Goal: Information Seeking & Learning: Learn about a topic

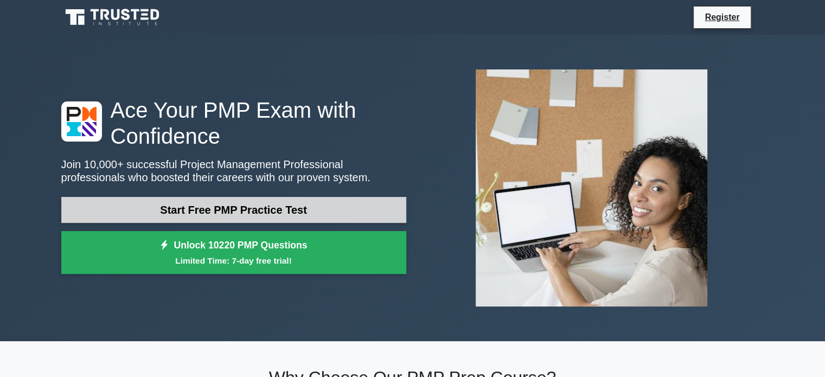
click at [325, 214] on link "Start Free PMP Practice Test" at bounding box center [233, 210] width 345 height 26
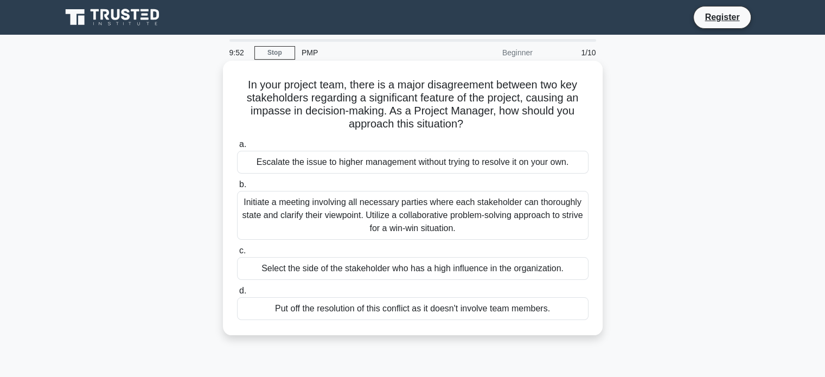
click at [524, 213] on div "Initiate a meeting involving all necessary parties where each stakeholder can t…" at bounding box center [413, 215] width 352 height 49
click at [237, 188] on input "b. Initiate a meeting involving all necessary parties where each stakeholder ca…" at bounding box center [237, 184] width 0 height 7
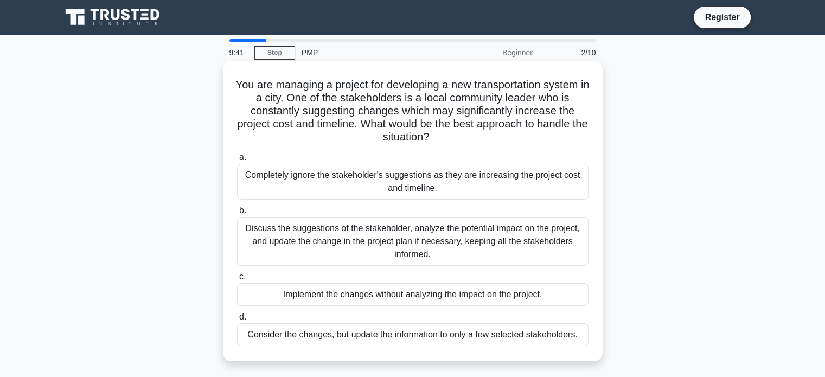
click at [407, 223] on div "Discuss the suggestions of the stakeholder, analyze the potential impact on the…" at bounding box center [413, 241] width 352 height 49
click at [237, 214] on input "b. Discuss the suggestions of the stakeholder, analyze the potential impact on …" at bounding box center [237, 210] width 0 height 7
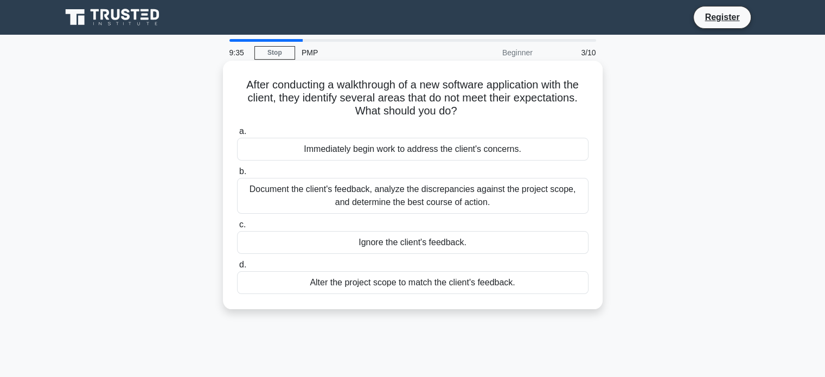
click at [435, 192] on div "Document the client's feedback, analyze the discrepancies against the project s…" at bounding box center [413, 196] width 352 height 36
click at [237, 175] on input "b. Document the client's feedback, analyze the discrepancies against the projec…" at bounding box center [237, 171] width 0 height 7
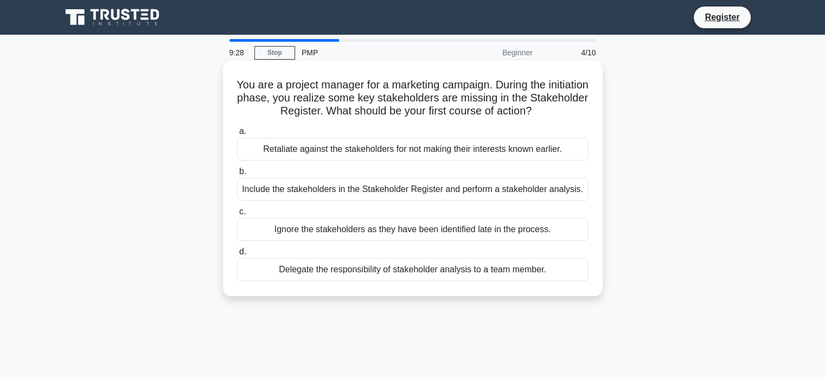
click at [496, 193] on div "Include the stakeholders in the Stakeholder Register and perform a stakeholder …" at bounding box center [413, 189] width 352 height 23
click at [237, 175] on input "b. Include the stakeholders in the Stakeholder Register and perform a stakehold…" at bounding box center [237, 171] width 0 height 7
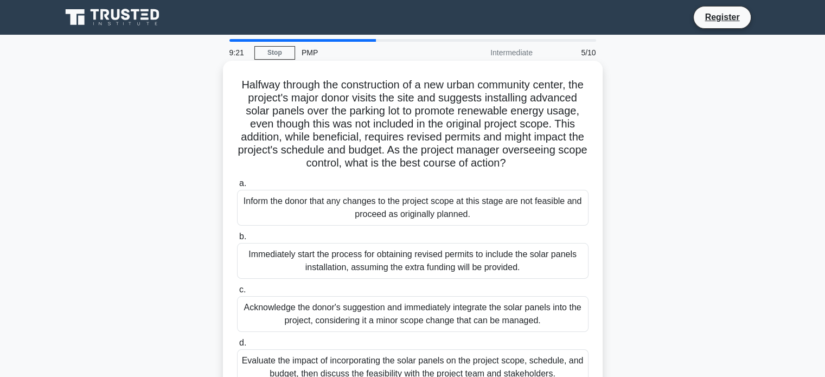
scroll to position [54, 0]
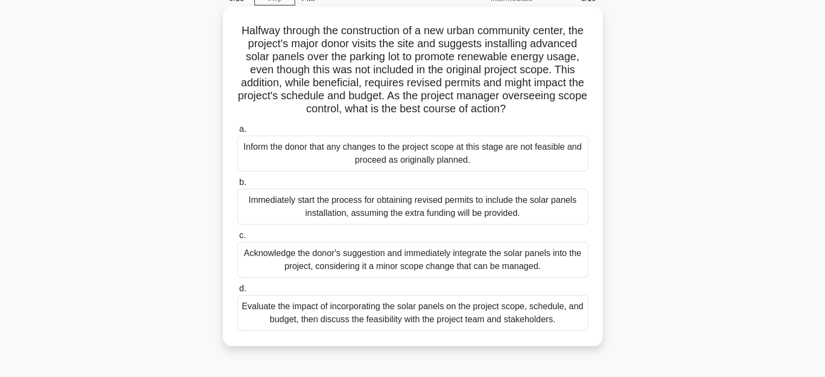
click at [428, 325] on div "Evaluate the impact of incorporating the solar panels on the project scope, sch…" at bounding box center [413, 313] width 352 height 36
click at [237, 292] on input "d. Evaluate the impact of incorporating the solar panels on the project scope, …" at bounding box center [237, 288] width 0 height 7
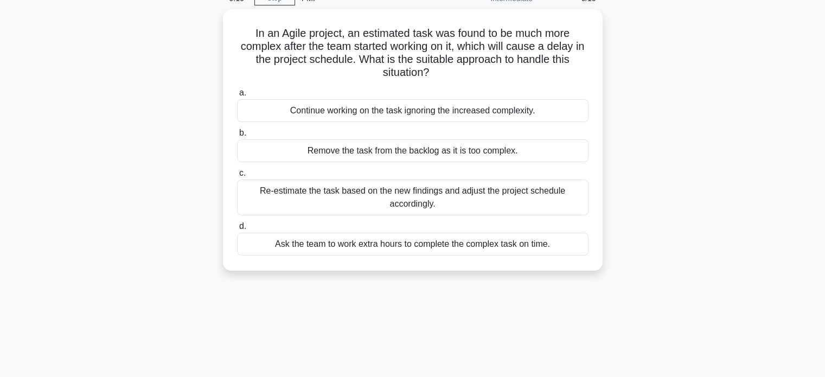
scroll to position [0, 0]
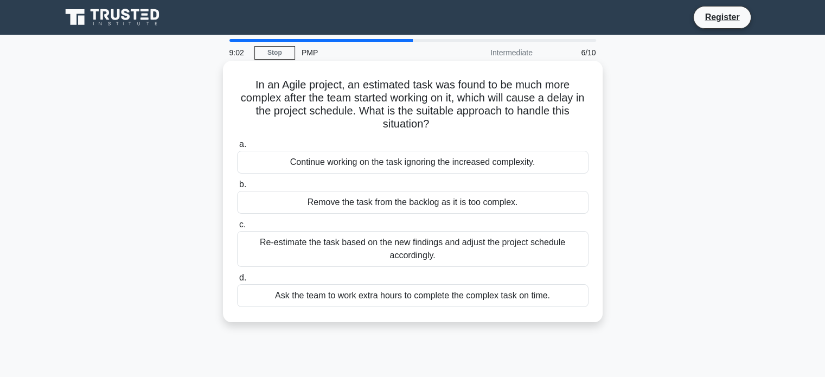
click at [435, 258] on div "Re-estimate the task based on the new findings and adjust the project schedule …" at bounding box center [413, 249] width 352 height 36
click at [237, 228] on input "c. Re-estimate the task based on the new findings and adjust the project schedu…" at bounding box center [237, 224] width 0 height 7
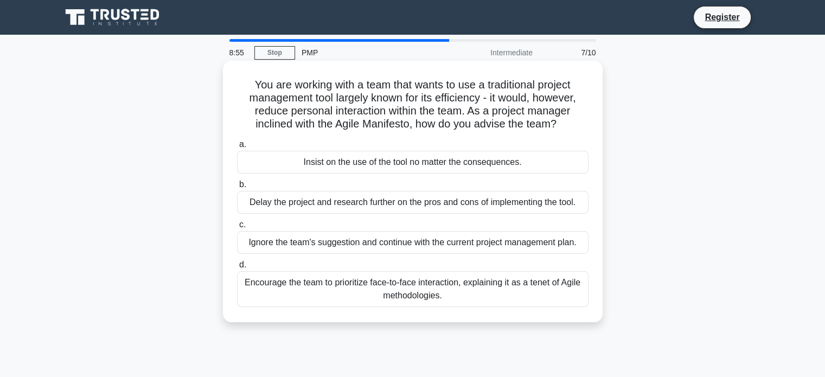
click at [528, 294] on div "Encourage the team to prioritize face-to-face interaction, explaining it as a t…" at bounding box center [413, 289] width 352 height 36
click at [237, 269] on input "d. Encourage the team to prioritize face-to-face interaction, explaining it as …" at bounding box center [237, 265] width 0 height 7
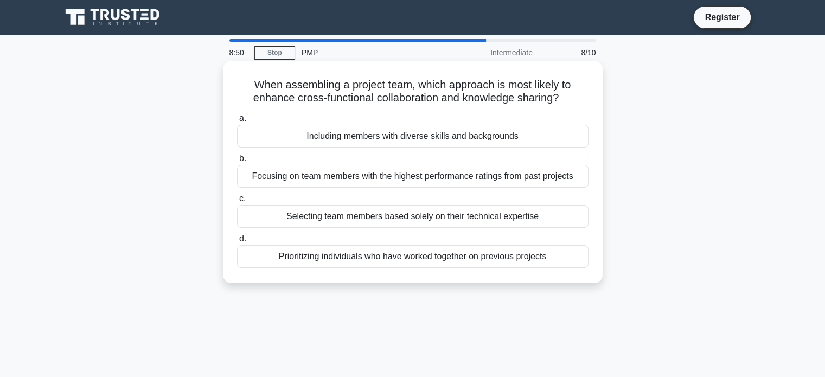
click at [467, 134] on div "Including members with diverse skills and backgrounds" at bounding box center [413, 136] width 352 height 23
click at [237, 122] on input "a. Including members with diverse skills and backgrounds" at bounding box center [237, 118] width 0 height 7
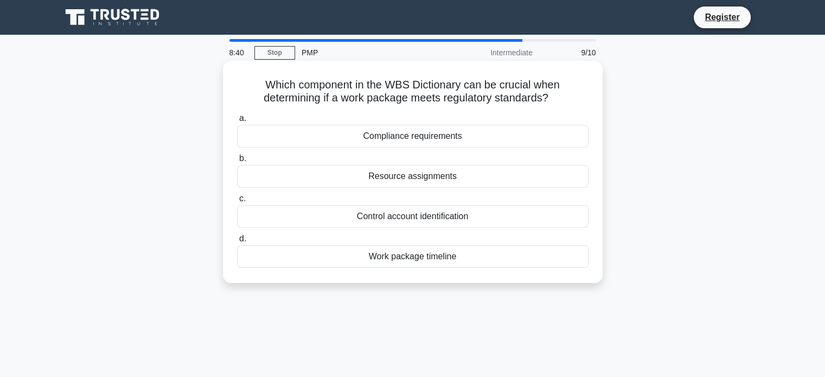
click at [454, 142] on div "Compliance requirements" at bounding box center [413, 136] width 352 height 23
click at [237, 122] on input "a. Compliance requirements" at bounding box center [237, 118] width 0 height 7
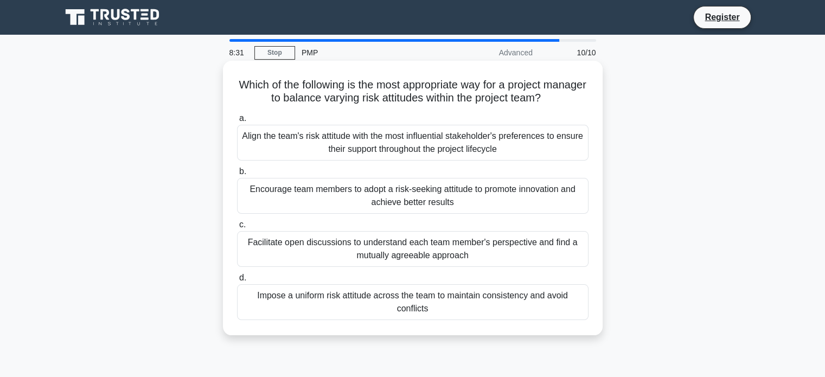
click at [563, 261] on div "Facilitate open discussions to understand each team member's perspective and fi…" at bounding box center [413, 249] width 352 height 36
click at [237, 228] on input "c. Facilitate open discussions to understand each team member's perspective and…" at bounding box center [237, 224] width 0 height 7
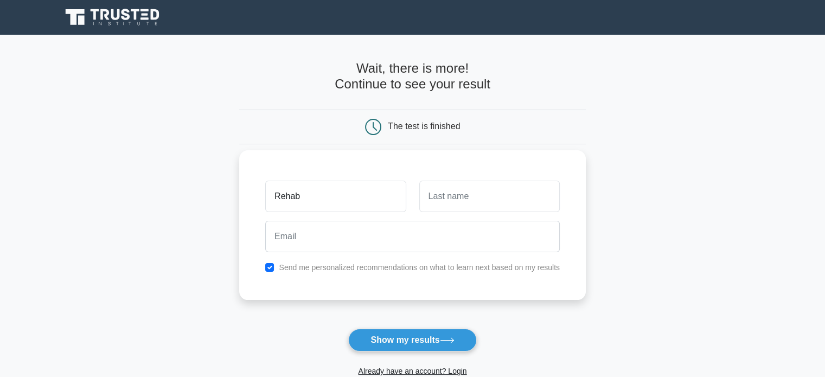
type input "Rehab"
type input "Naseem"
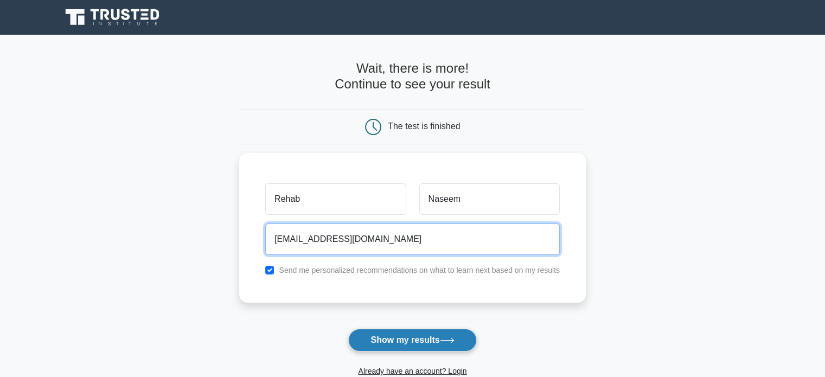
type input "[EMAIL_ADDRESS][DOMAIN_NAME]"
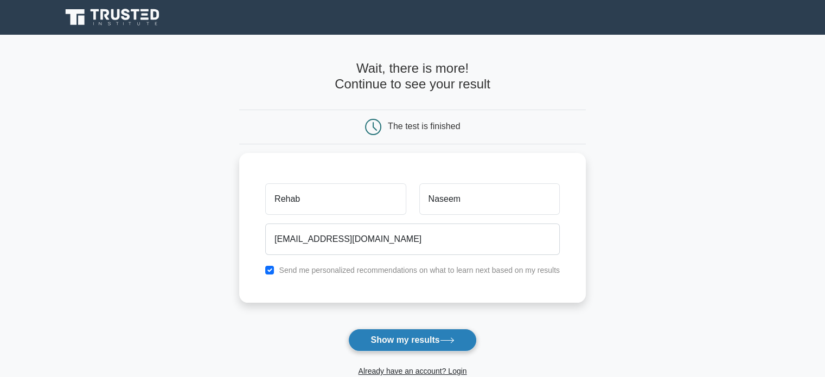
click at [389, 342] on button "Show my results" at bounding box center [412, 340] width 128 height 23
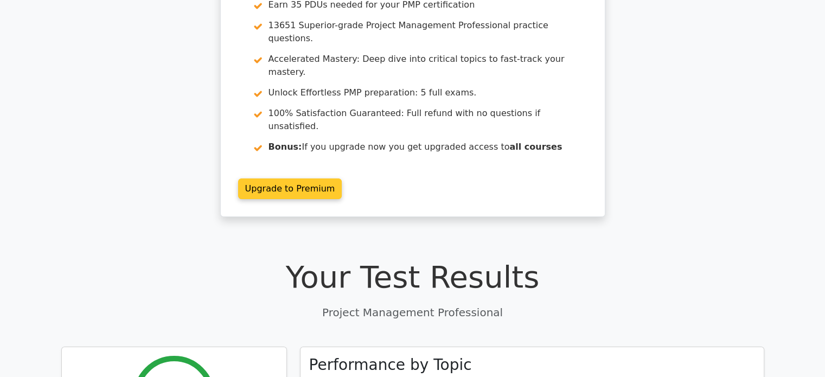
scroll to position [109, 0]
